Goal: Navigation & Orientation: Understand site structure

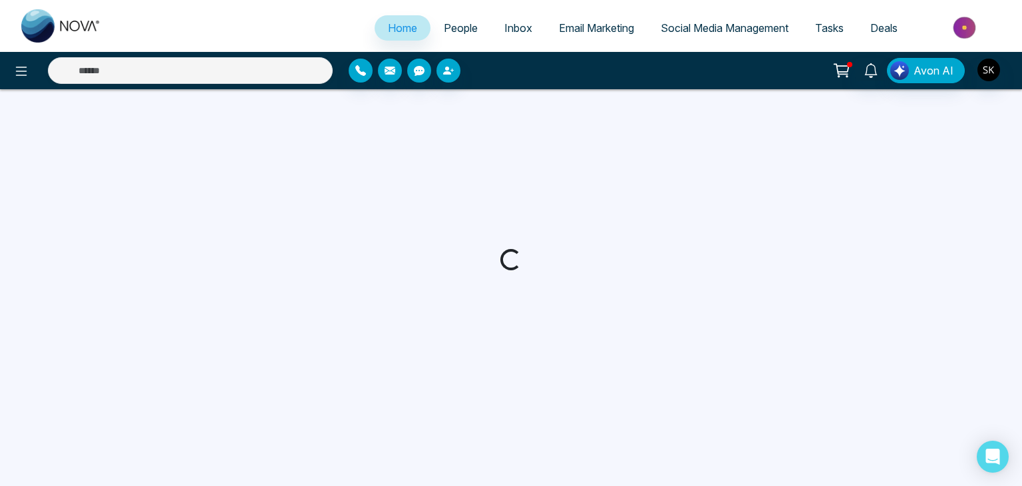
select select "*"
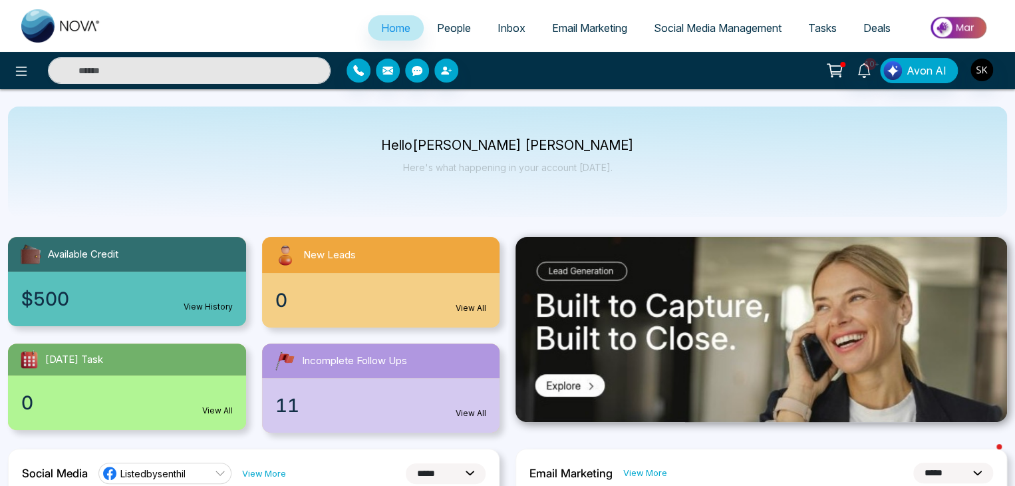
click at [459, 26] on span "People" at bounding box center [454, 27] width 34 height 13
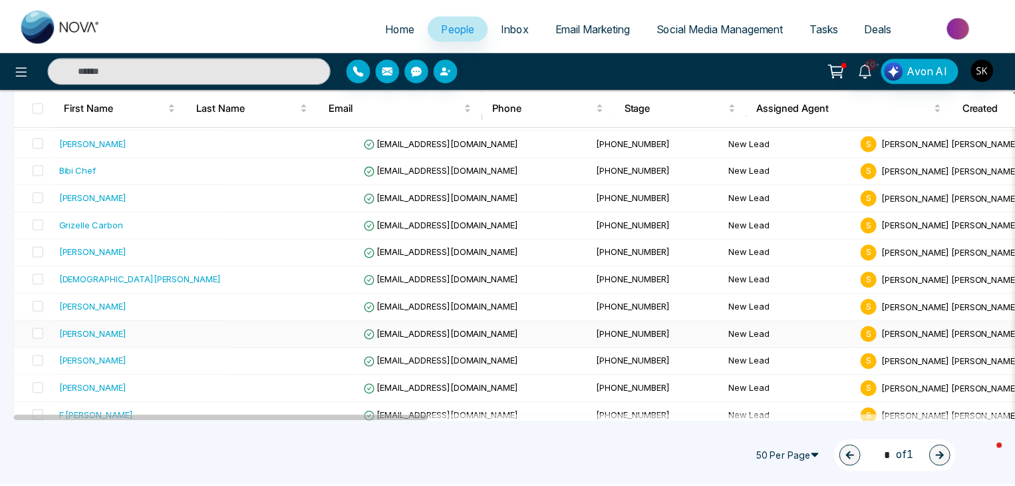
scroll to position [830, 0]
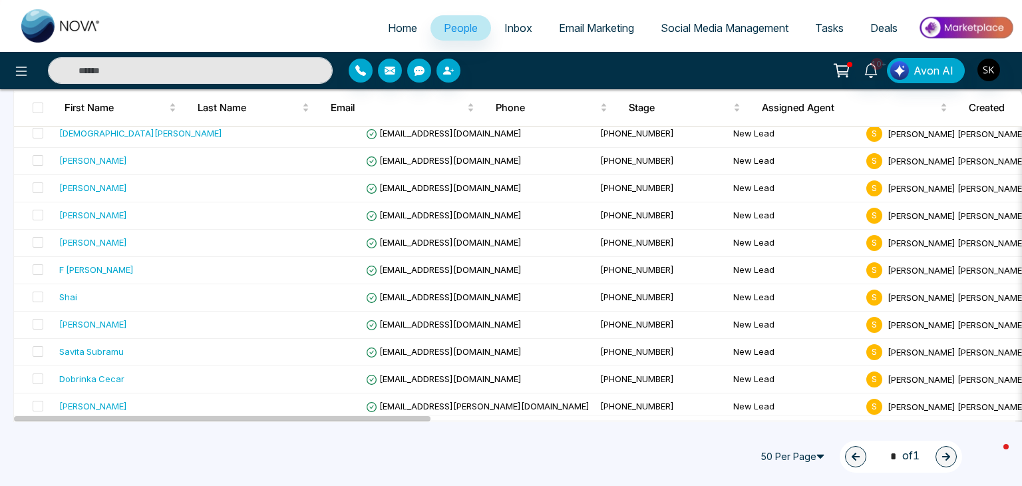
click at [836, 23] on span "Tasks" at bounding box center [829, 27] width 29 height 13
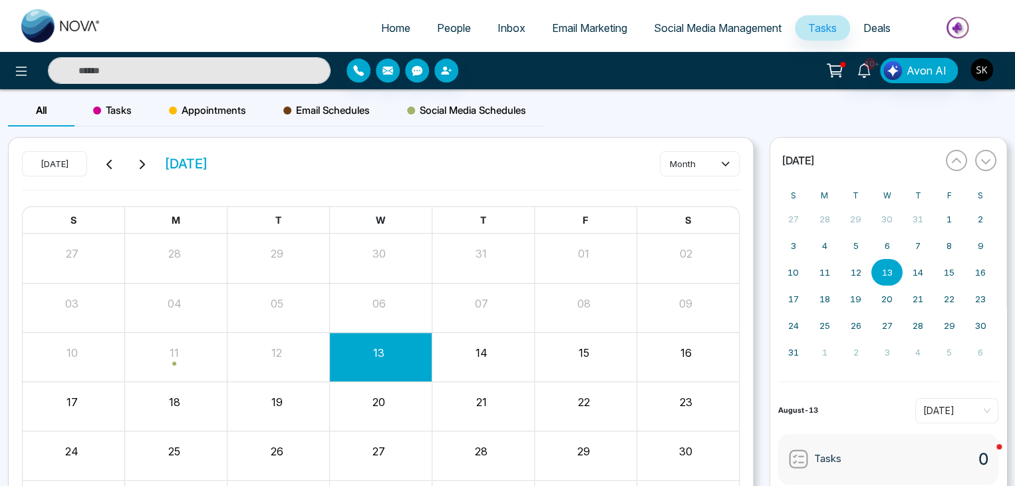
click at [489, 110] on span "Social Media Schedules" at bounding box center [466, 110] width 119 height 16
click at [344, 107] on span "Email Schedules" at bounding box center [326, 110] width 87 height 16
click at [200, 107] on span "Appointments" at bounding box center [207, 110] width 77 height 16
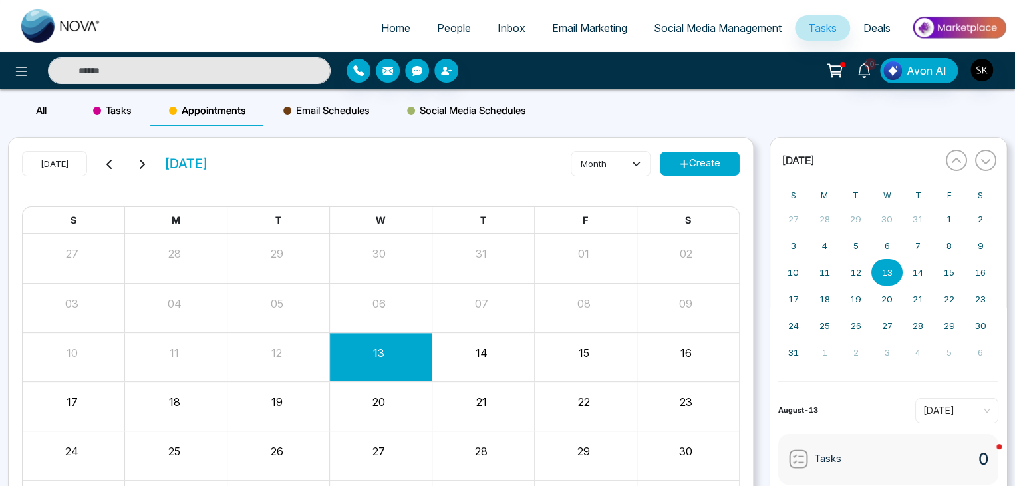
click at [116, 107] on span "Tasks" at bounding box center [112, 110] width 39 height 16
click at [43, 108] on span "All" at bounding box center [41, 110] width 11 height 13
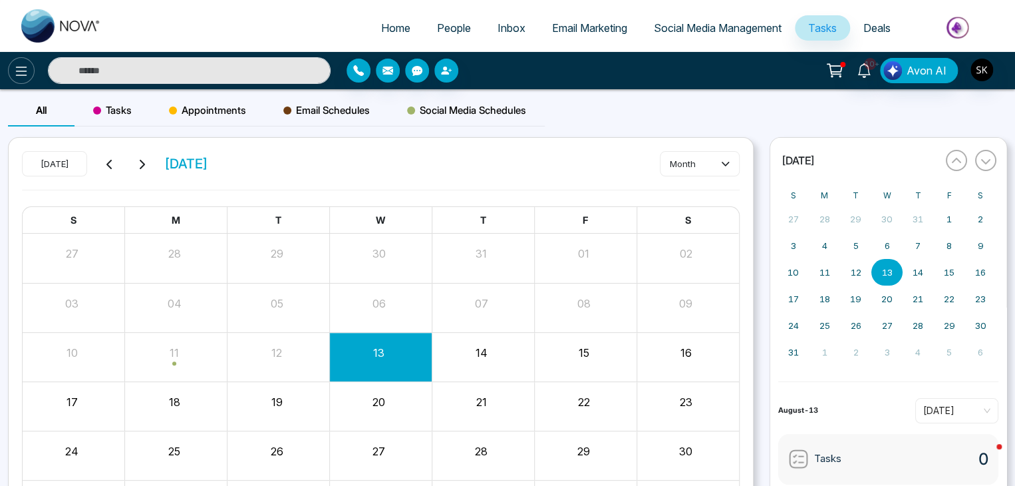
click at [17, 67] on icon at bounding box center [21, 71] width 16 height 16
